Goal: Navigation & Orientation: Find specific page/section

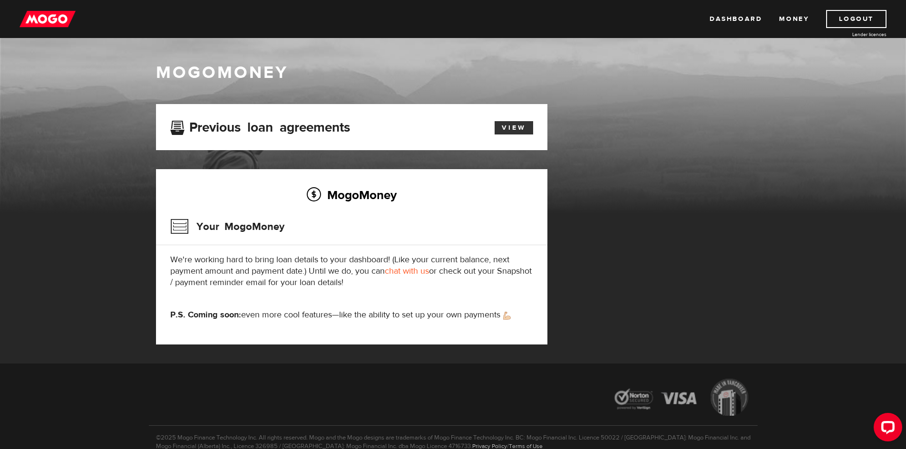
click at [516, 124] on link "View" at bounding box center [514, 127] width 39 height 13
click at [758, 19] on link "Dashboard" at bounding box center [735, 19] width 52 height 18
click at [862, 18] on link "Logout" at bounding box center [856, 19] width 60 height 18
click at [341, 191] on h2 "MogoMoney" at bounding box center [351, 195] width 363 height 20
click at [243, 226] on h3 "Your MogoMoney" at bounding box center [227, 226] width 114 height 25
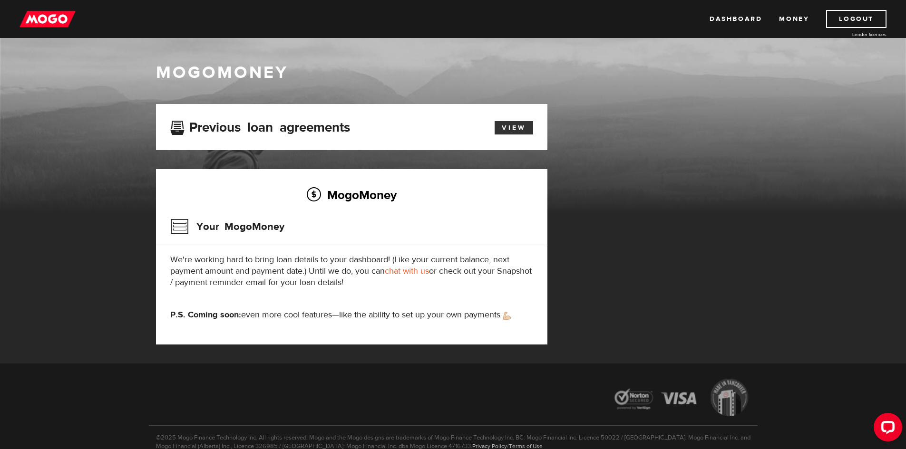
click at [522, 131] on link "View" at bounding box center [514, 127] width 39 height 13
